Goal: Task Accomplishment & Management: Complete application form

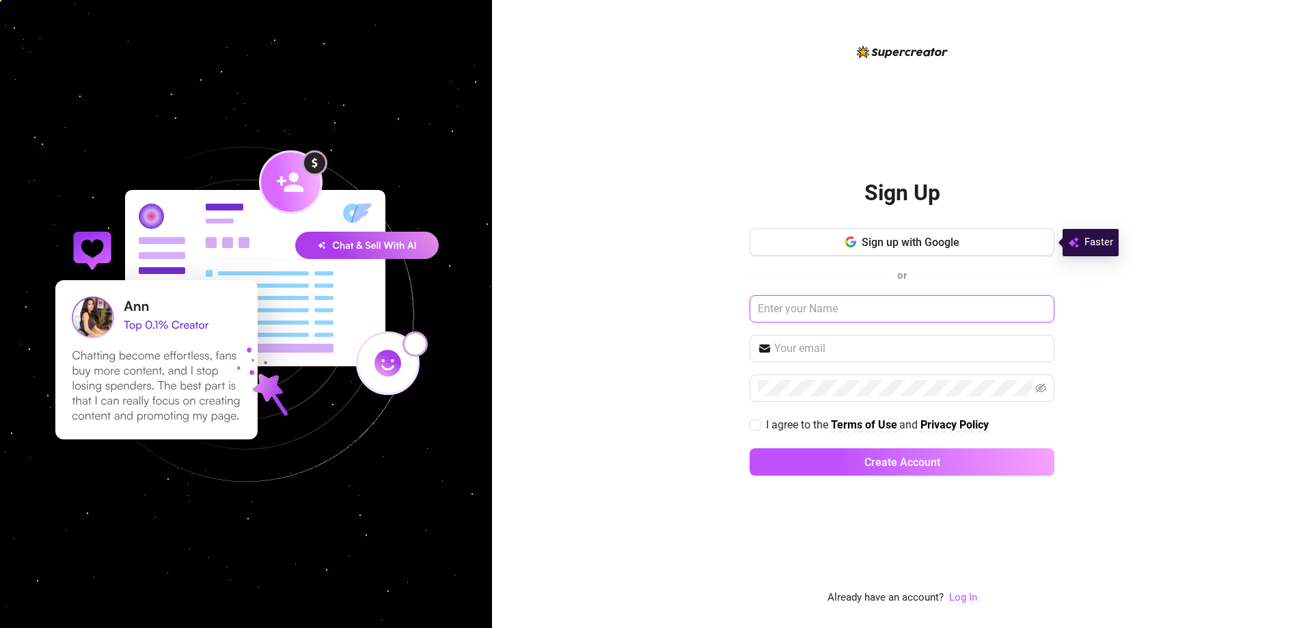
click at [840, 308] on input "text" at bounding box center [902, 308] width 305 height 27
type input "[PERSON_NAME]"
click at [827, 353] on input "text" at bounding box center [910, 348] width 272 height 16
type input "[EMAIL_ADDRESS][DOMAIN_NAME]"
click at [874, 460] on span "Create Account" at bounding box center [903, 462] width 76 height 13
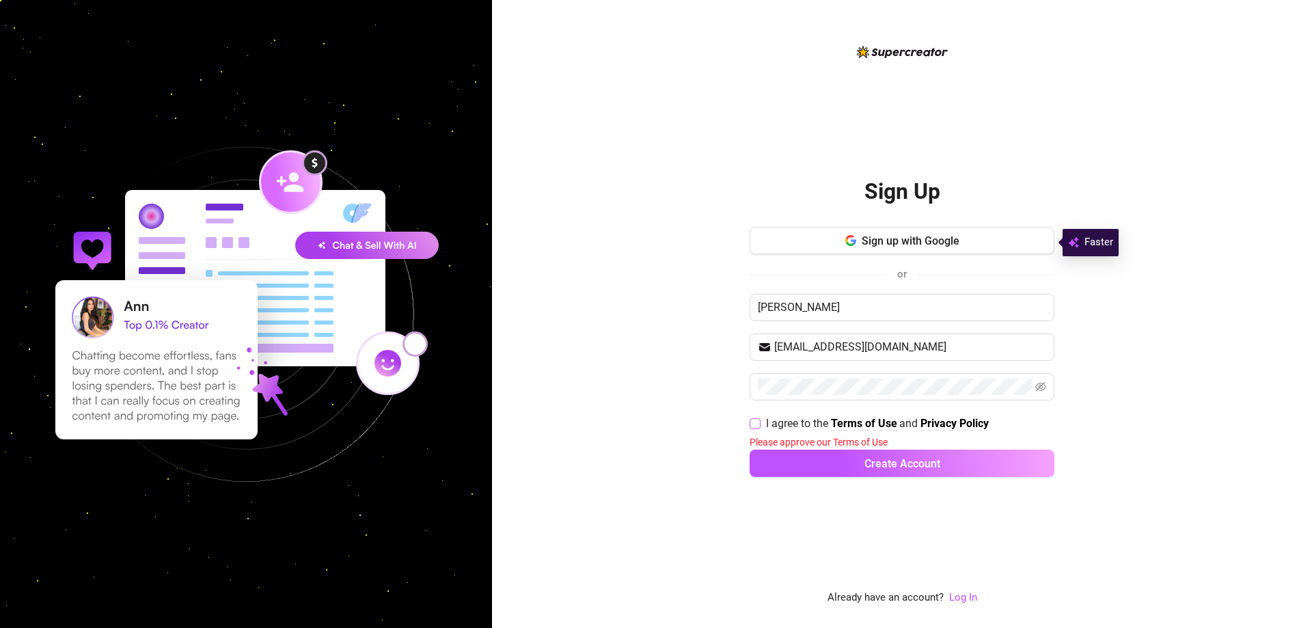
click at [754, 427] on input "I agree to the Terms of Use and Privacy Policy" at bounding box center [755, 423] width 10 height 10
checkbox input "true"
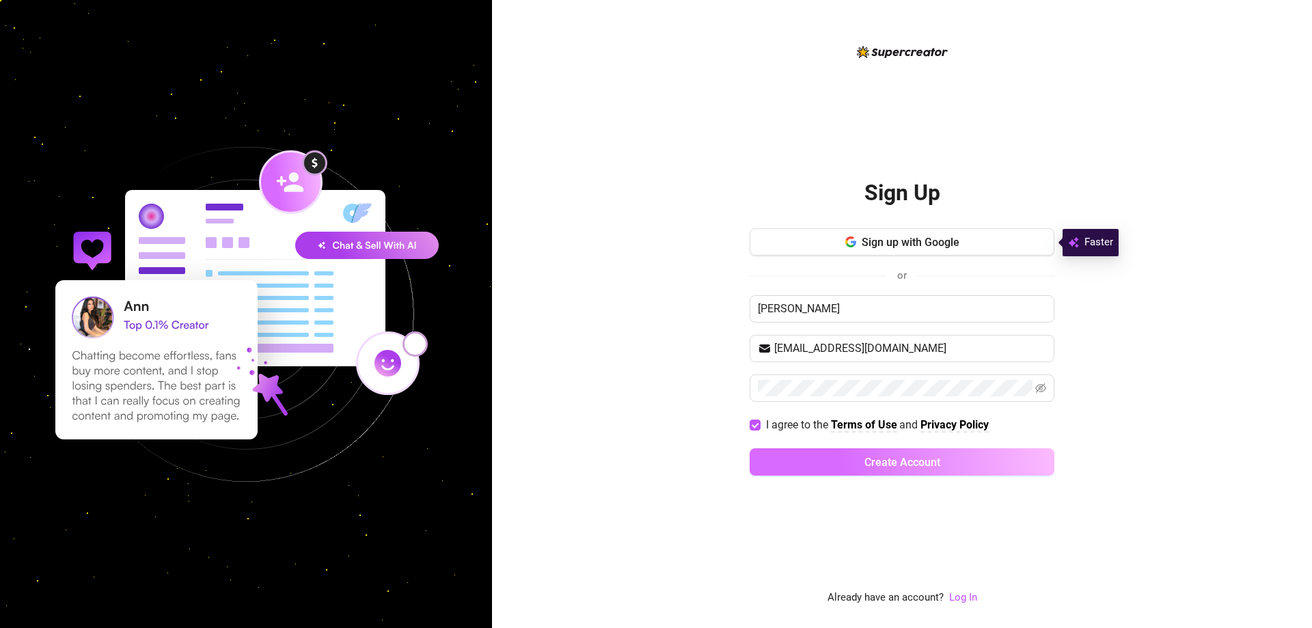
click at [838, 465] on button "Create Account" at bounding box center [902, 461] width 305 height 27
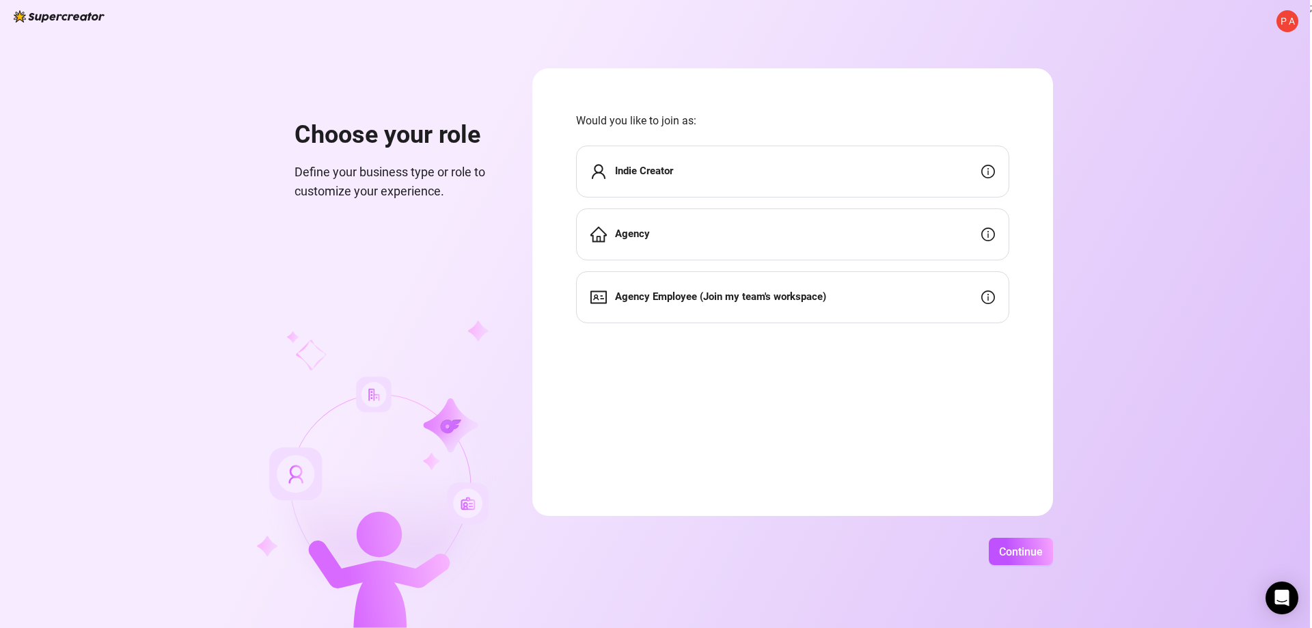
click at [697, 180] on div "Indie Creator" at bounding box center [792, 172] width 433 height 52
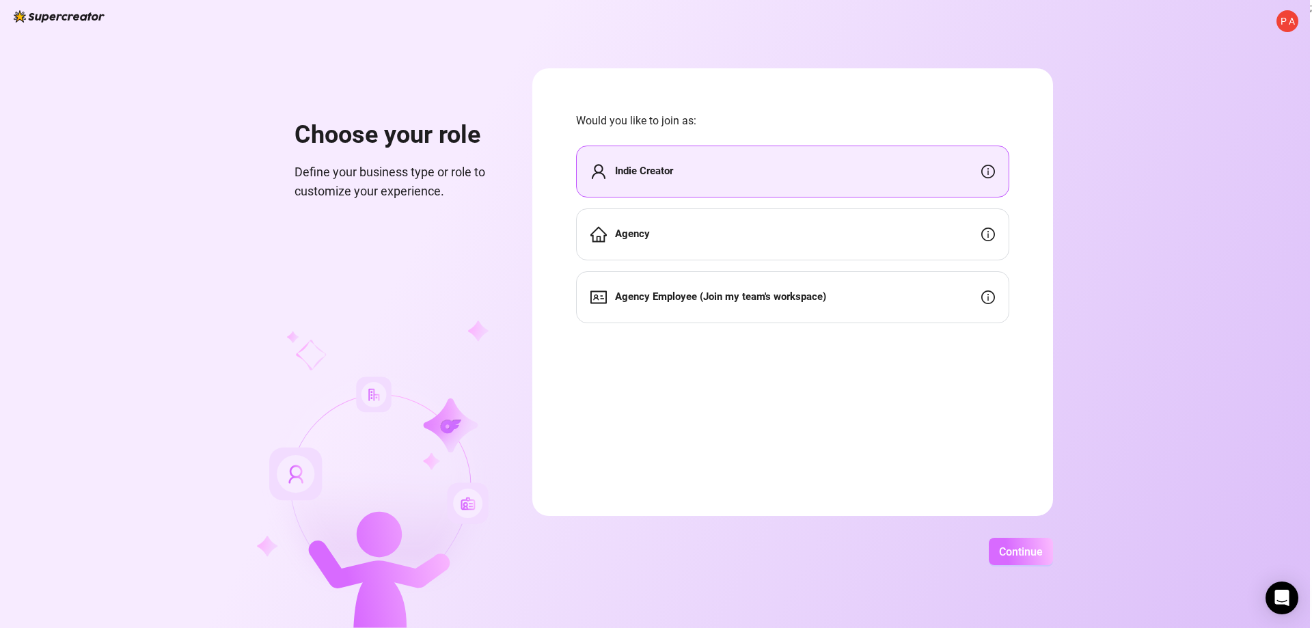
click at [1027, 547] on span "Continue" at bounding box center [1021, 551] width 44 height 13
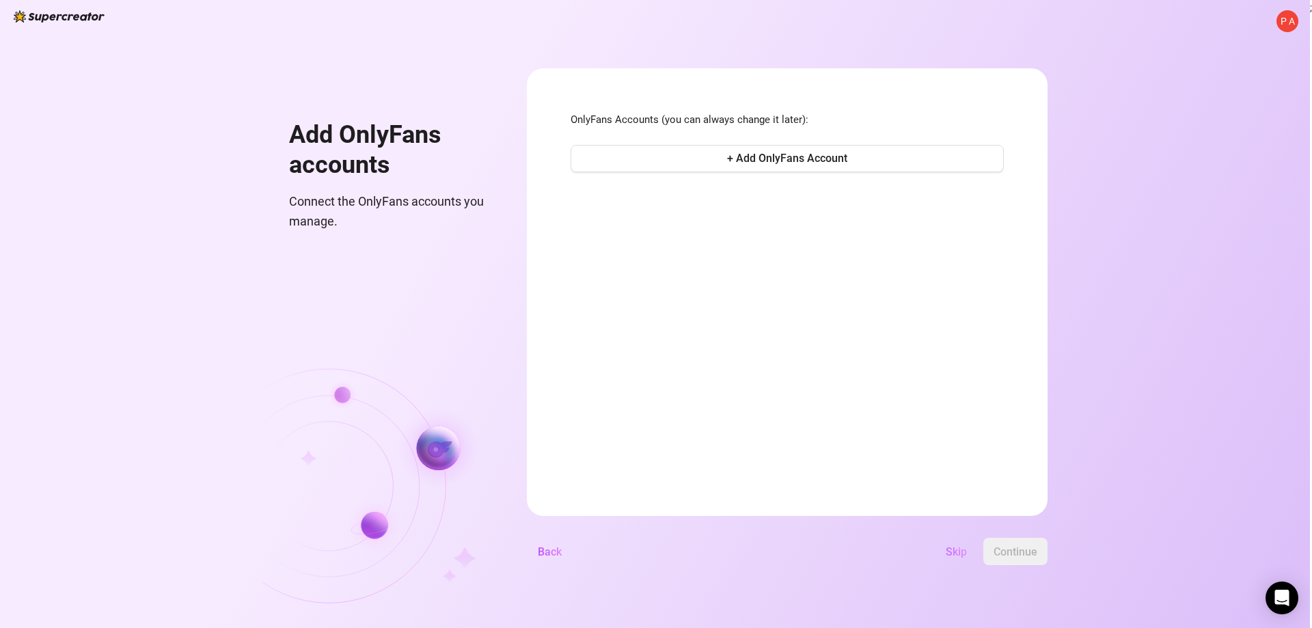
click at [955, 555] on span "Skip" at bounding box center [956, 551] width 21 height 13
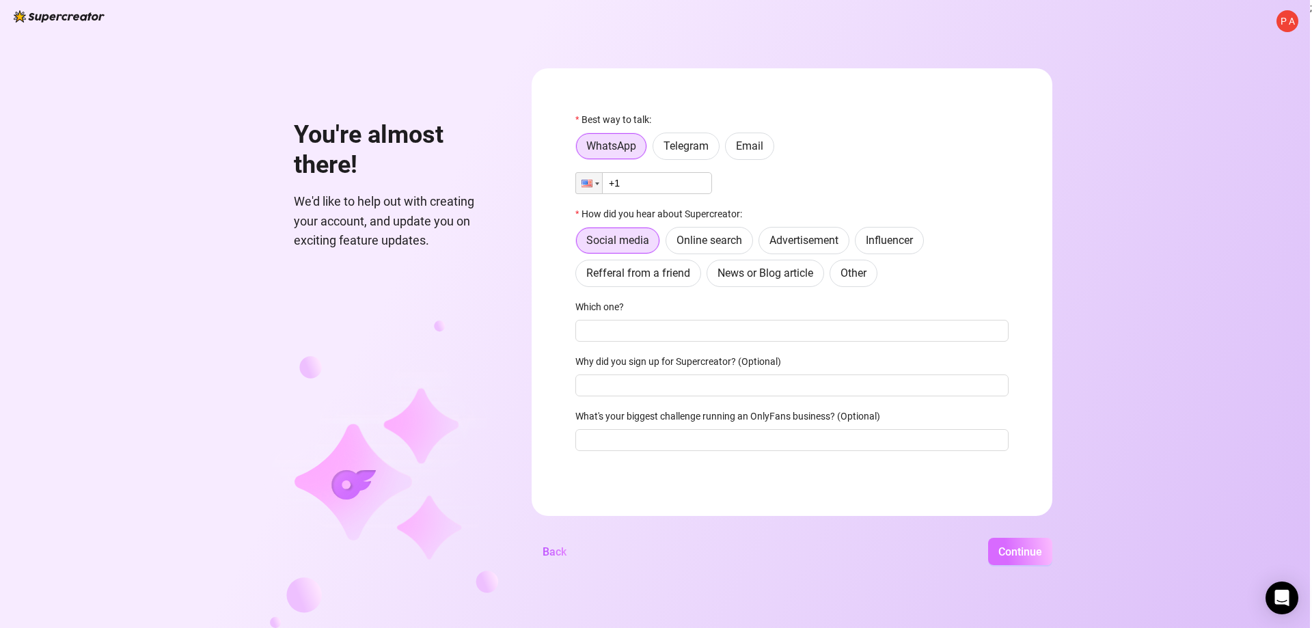
click at [1014, 555] on span "Continue" at bounding box center [1021, 551] width 44 height 13
click at [636, 182] on input "+1" at bounding box center [644, 183] width 137 height 22
type input "[PHONE_NUMBER]"
click at [1006, 560] on button "Continue" at bounding box center [1020, 551] width 64 height 27
